Goal: Find specific page/section: Find specific page/section

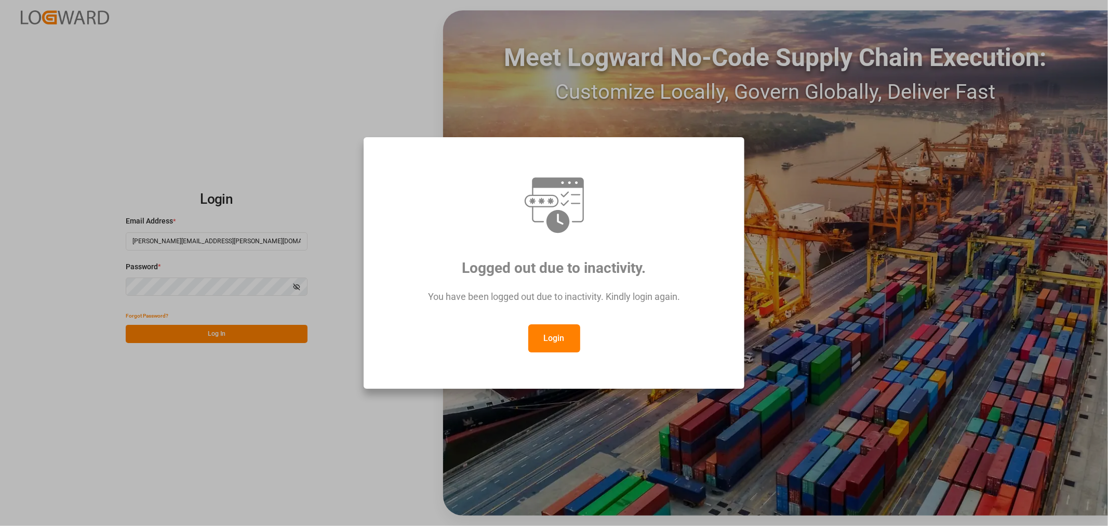
click at [562, 328] on button "Login" at bounding box center [554, 338] width 52 height 28
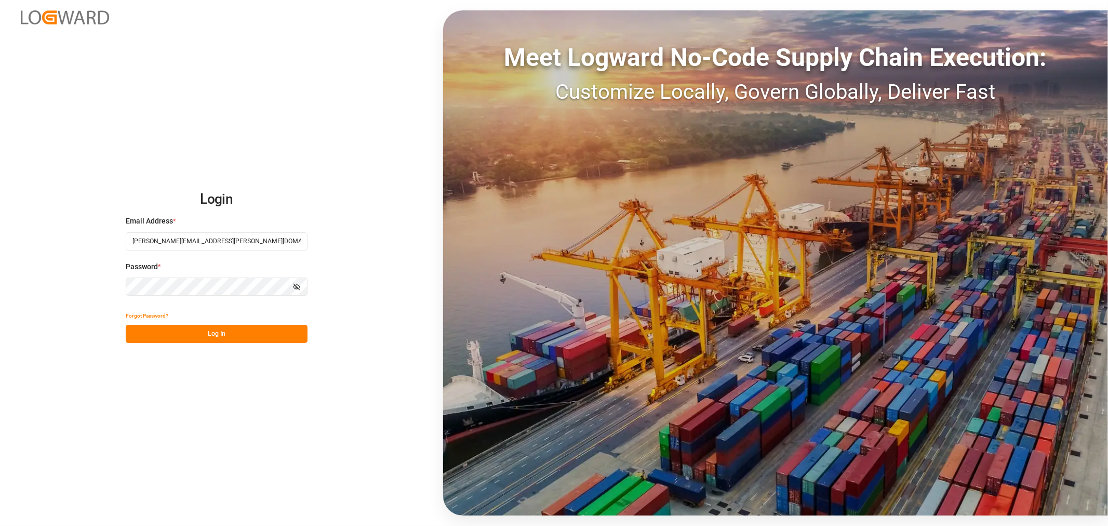
click at [191, 326] on button "Log In" at bounding box center [217, 334] width 182 height 18
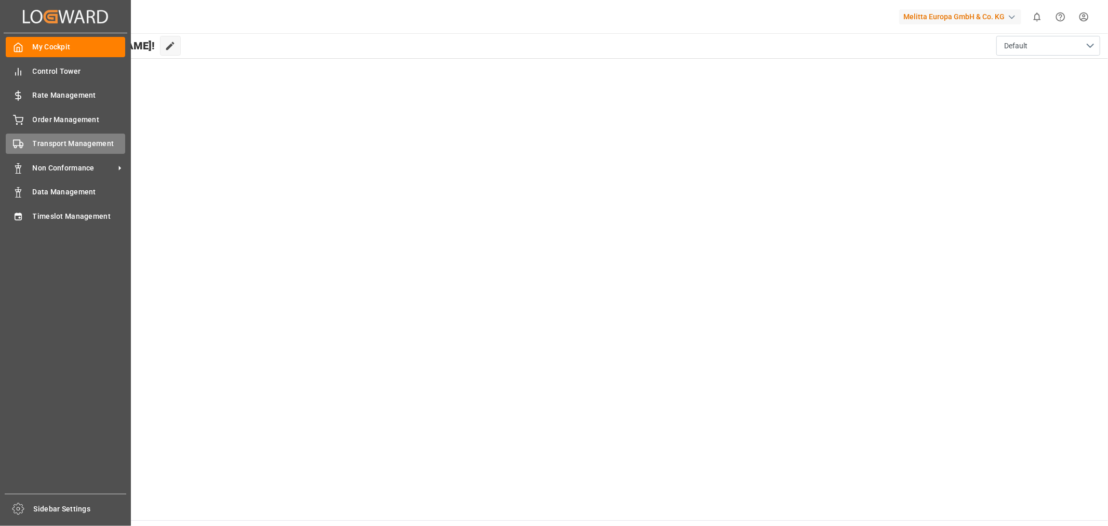
click at [69, 143] on span "Transport Management" at bounding box center [79, 143] width 93 height 11
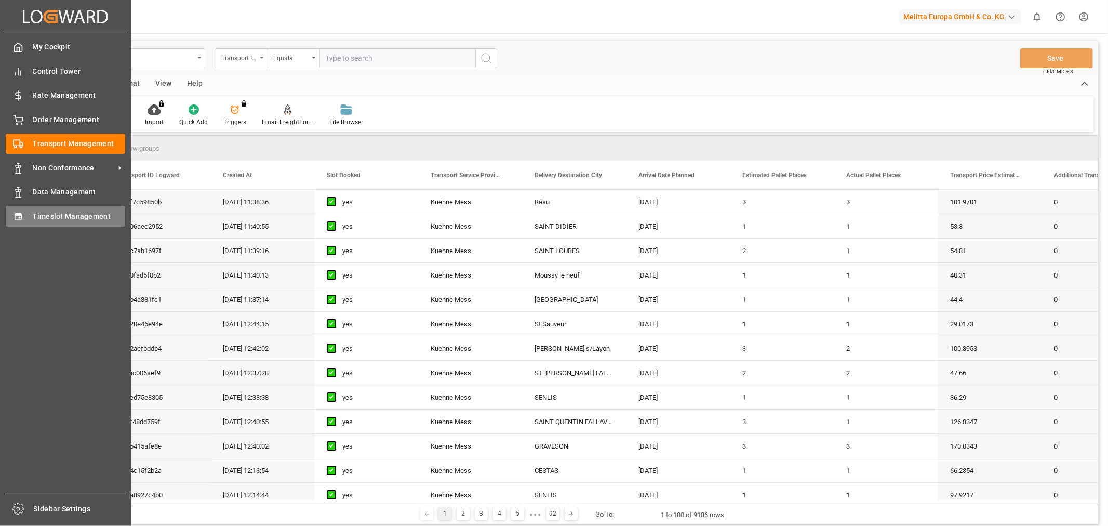
click at [60, 211] on span "Timeslot Management" at bounding box center [79, 216] width 93 height 11
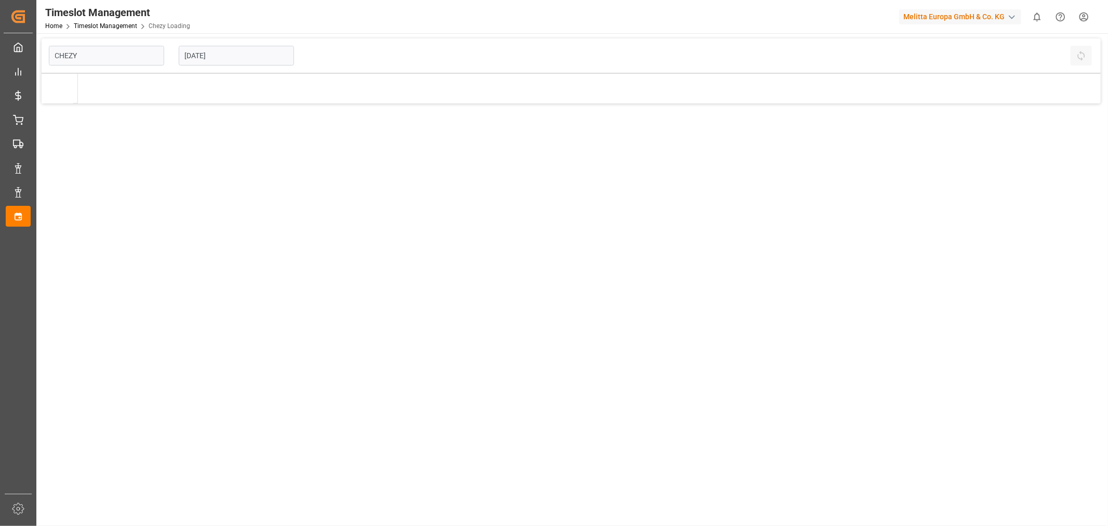
type input "Chezy Loading"
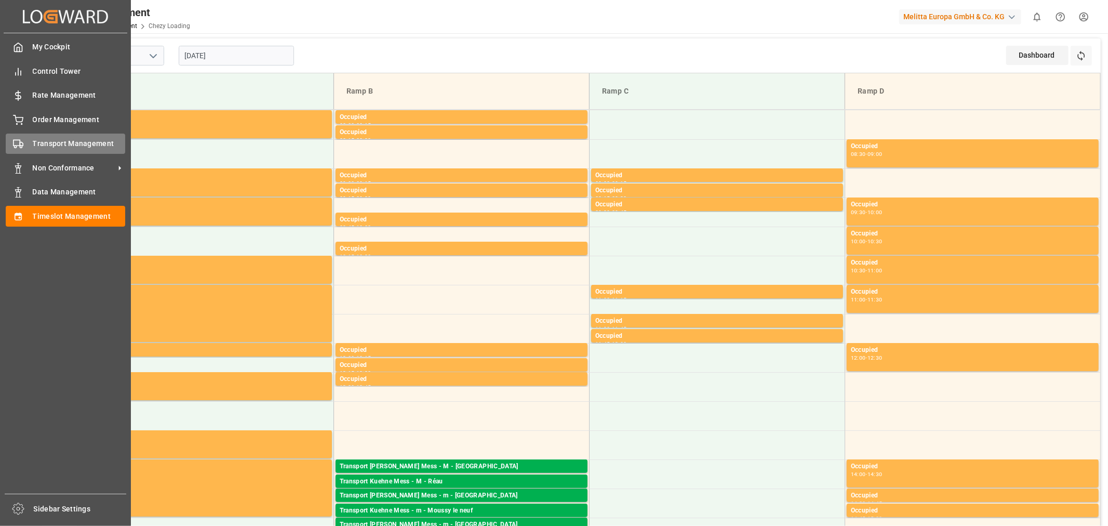
click at [65, 134] on div "Transport Management Transport Management" at bounding box center [65, 144] width 119 height 20
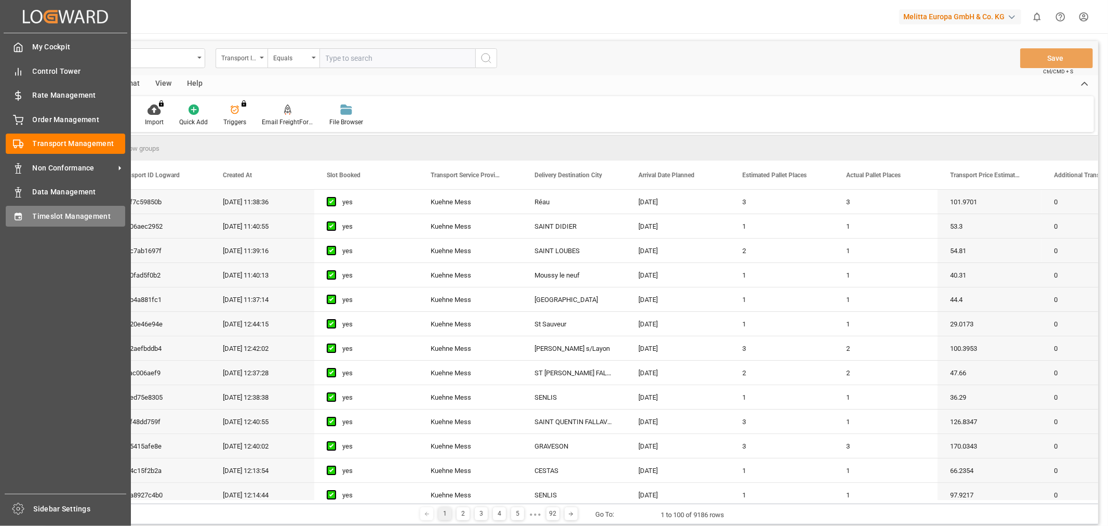
click at [81, 216] on span "Timeslot Management" at bounding box center [79, 216] width 93 height 11
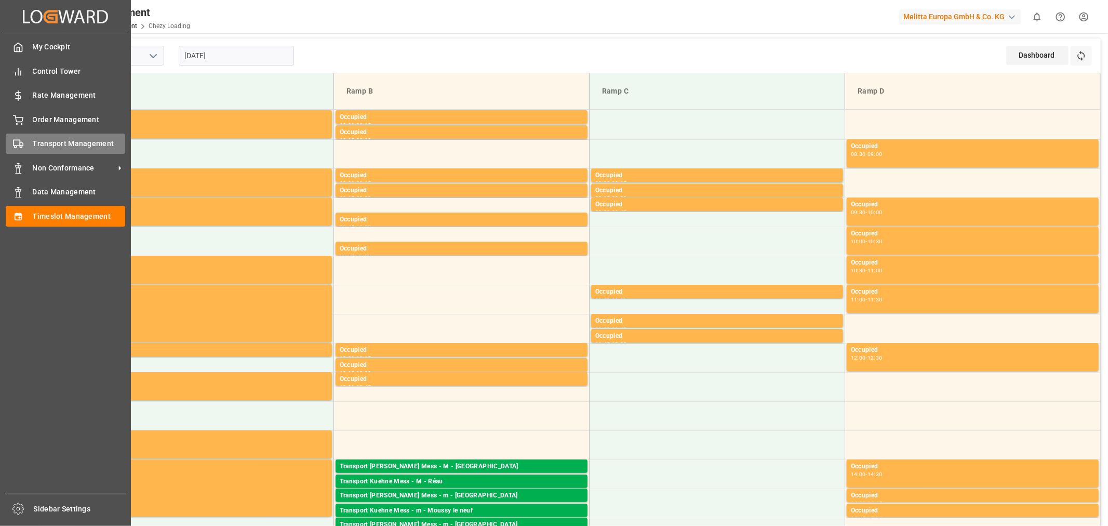
click at [87, 142] on span "Transport Management" at bounding box center [79, 143] width 93 height 11
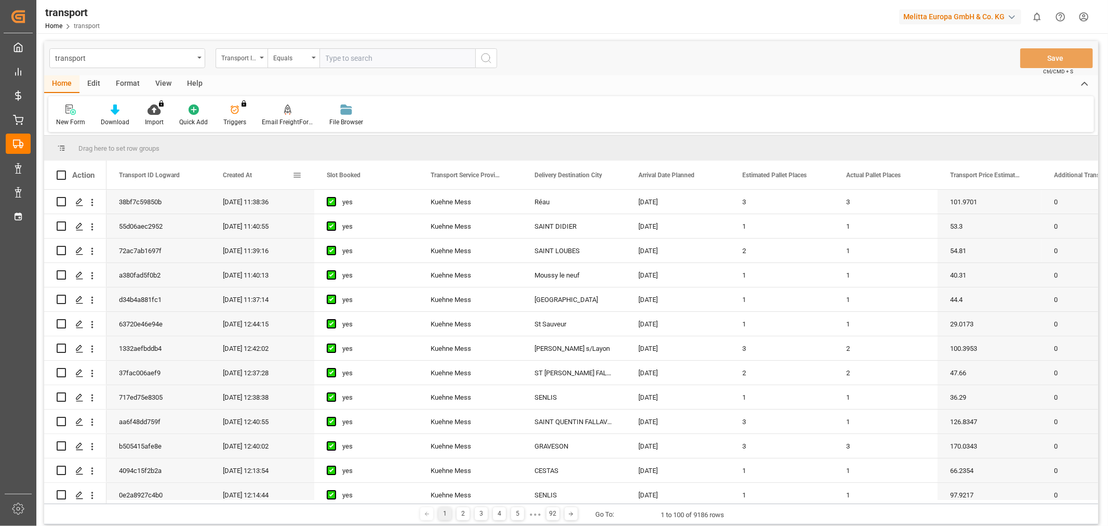
click at [231, 178] on span "Created At" at bounding box center [237, 174] width 29 height 7
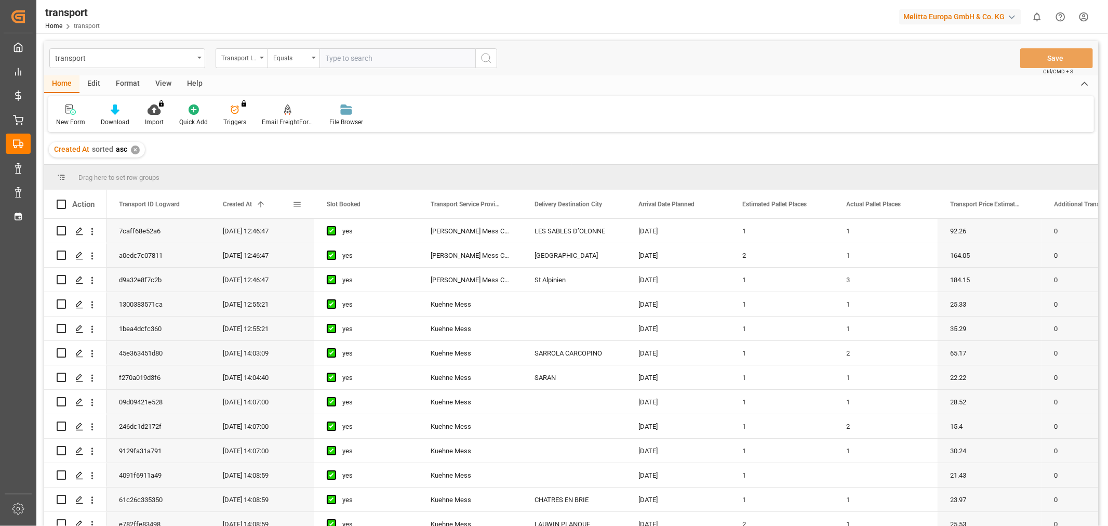
click at [235, 204] on span "Created At" at bounding box center [237, 204] width 29 height 7
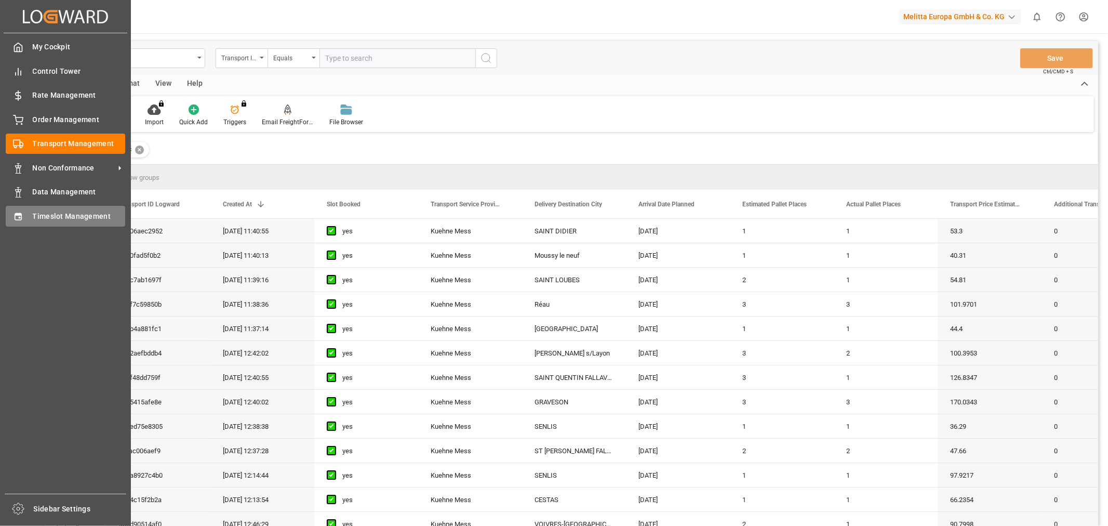
click at [70, 217] on span "Timeslot Management" at bounding box center [79, 216] width 93 height 11
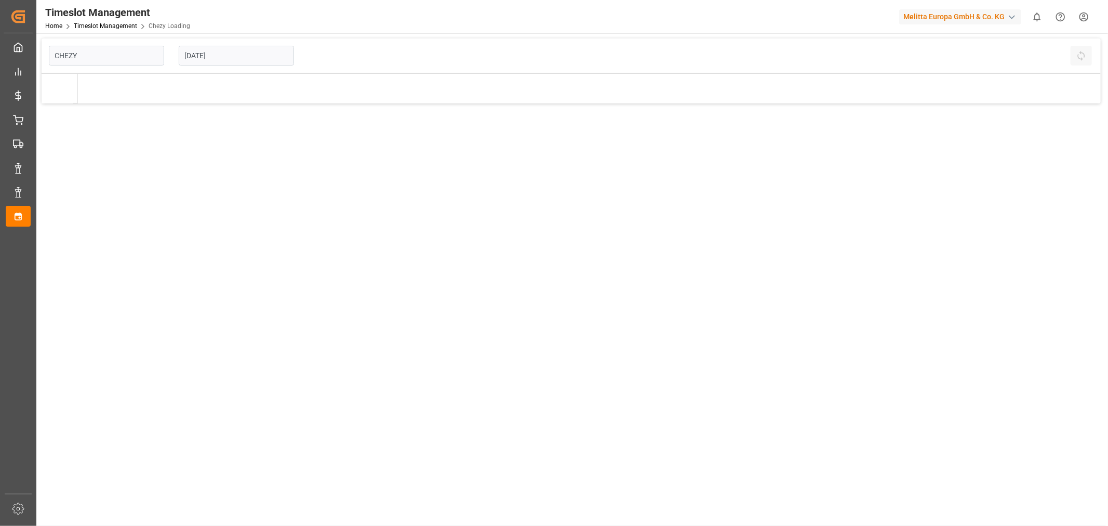
type input "Chezy Loading"
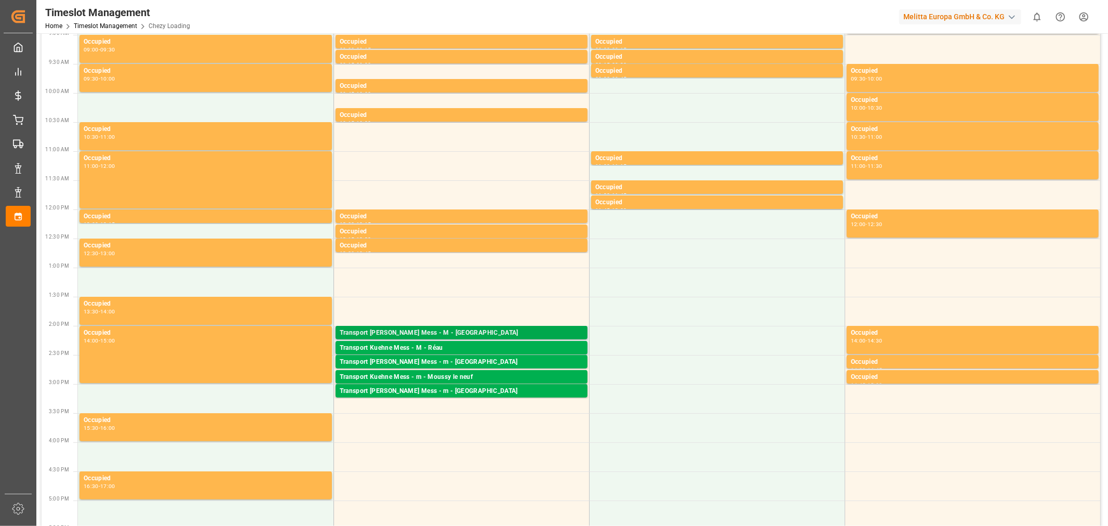
scroll to position [173, 0]
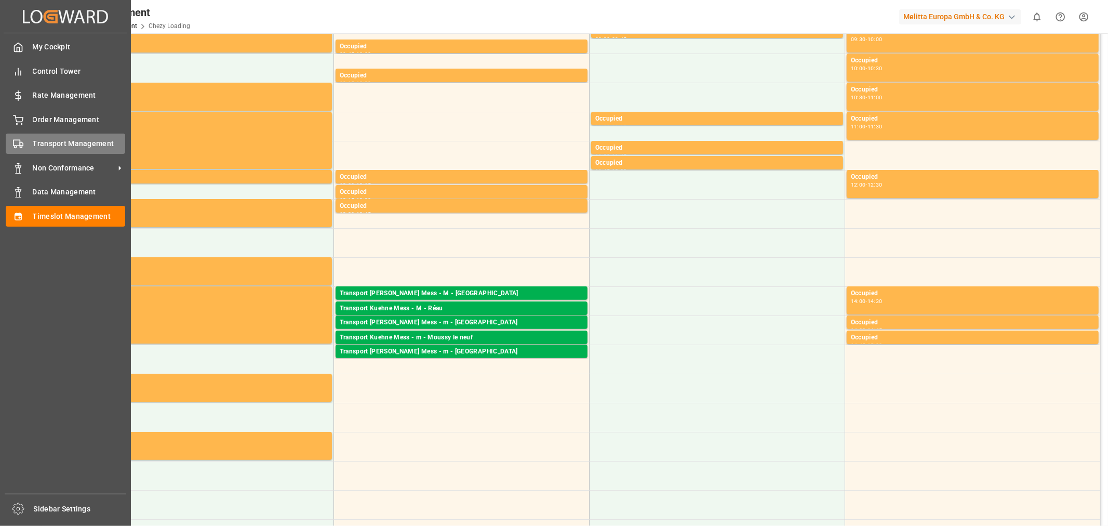
click at [56, 143] on span "Transport Management" at bounding box center [79, 143] width 93 height 11
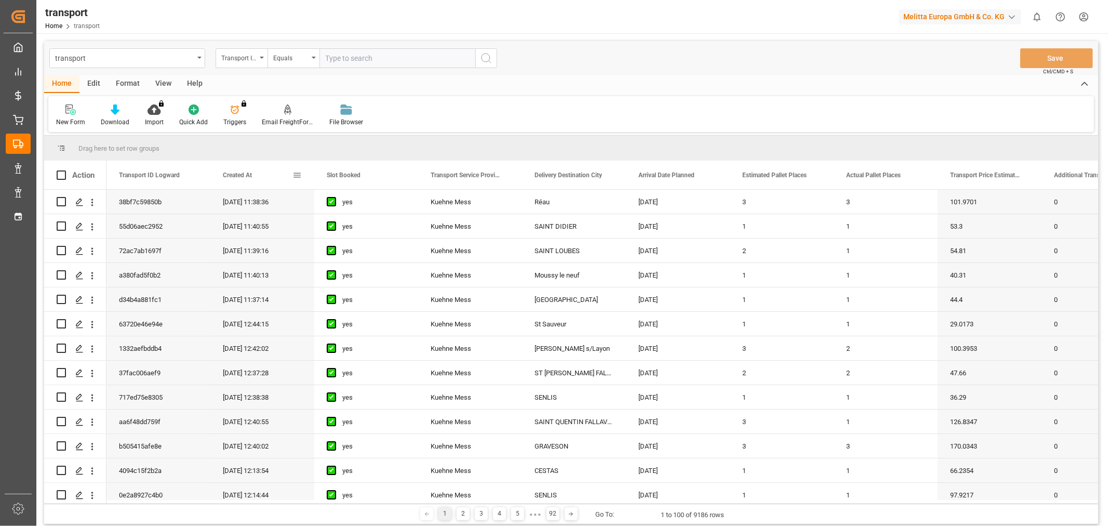
click at [223, 174] on span "Created At" at bounding box center [237, 174] width 29 height 7
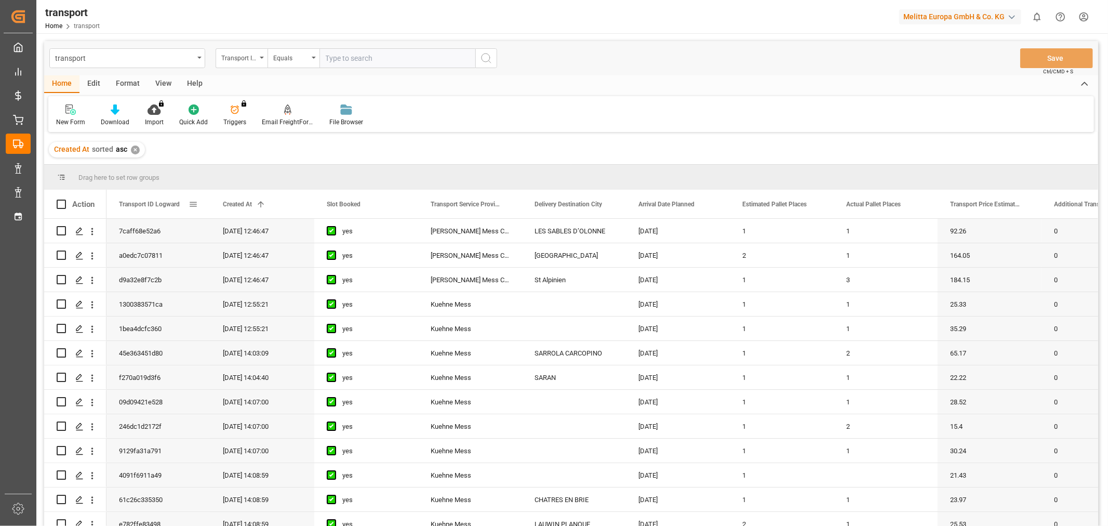
click at [228, 206] on span "Created At" at bounding box center [237, 204] width 29 height 7
